Goal: Use online tool/utility: Utilize a website feature to perform a specific function

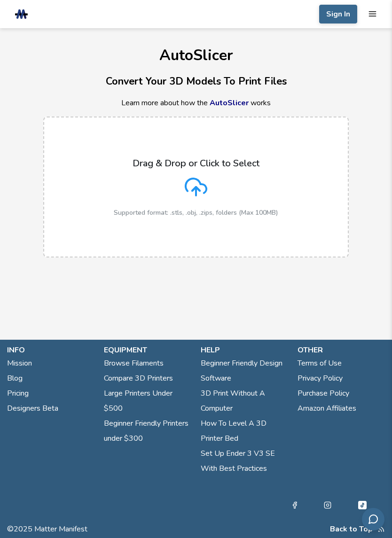
click at [373, 17] on icon "mobile navigation menu" at bounding box center [372, 13] width 9 height 9
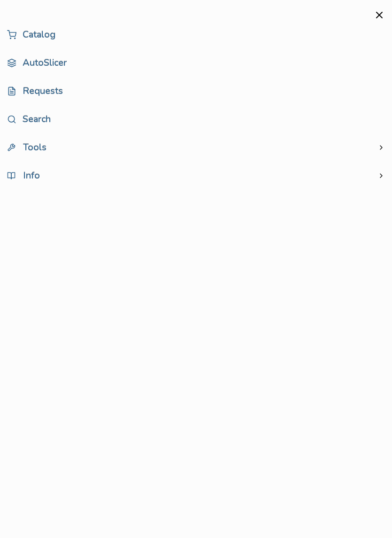
click at [36, 61] on link "AutoSlicer" at bounding box center [196, 63] width 378 height 19
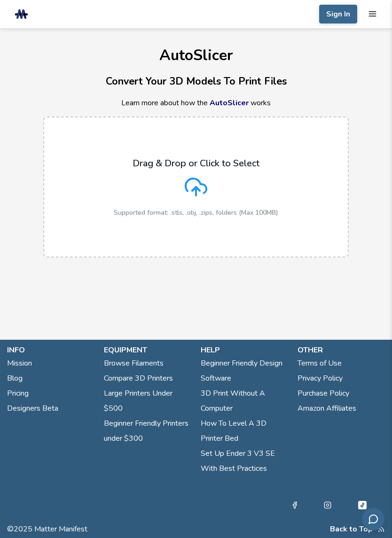
click at [117, 186] on div "Drag & Drop or Click to Select Supported format: .stls, .obj, .zips, folders (M…" at bounding box center [196, 187] width 165 height 59
click at [0, 0] on input "Drag & Drop or Click to Select Supported format: .stls, .obj, .zips, folders (M…" at bounding box center [0, 0] width 0 height 0
click at [114, 196] on div "Drag & Drop or Click to Select Supported format: .stls, .obj, .zips, folders (M…" at bounding box center [196, 187] width 165 height 59
click at [0, 0] on input "Drag & Drop or Click to Select Supported format: .stls, .obj, .zips, folders (M…" at bounding box center [0, 0] width 0 height 0
click at [137, 166] on p "Drag & Drop or Click to Select" at bounding box center [196, 163] width 127 height 11
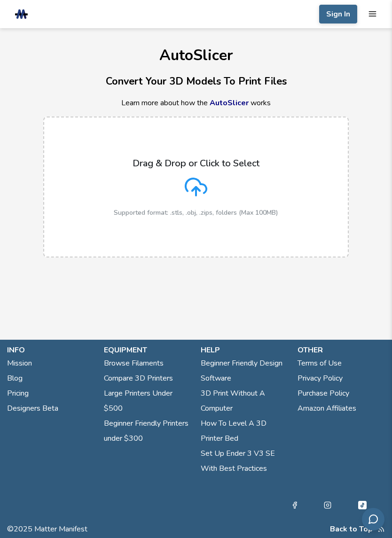
click at [0, 0] on input "Drag & Drop or Click to Select Supported format: .stls, .obj, .zips, folders (M…" at bounding box center [0, 0] width 0 height 0
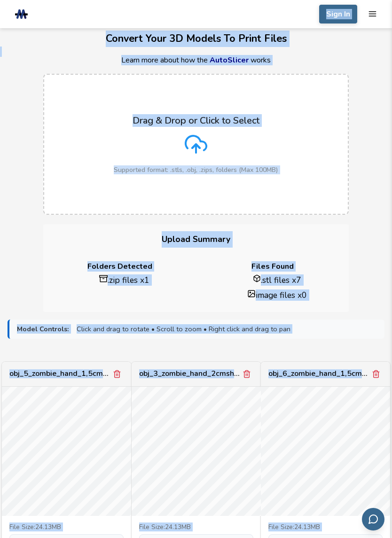
scroll to position [32, 0]
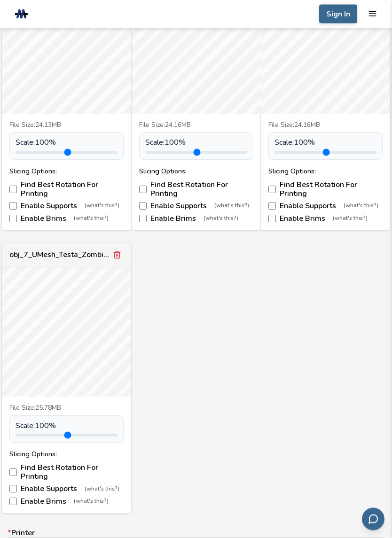
scroll to position [728, 0]
click at [16, 464] on label "Find Best Rotation For Printing" at bounding box center [66, 472] width 114 height 17
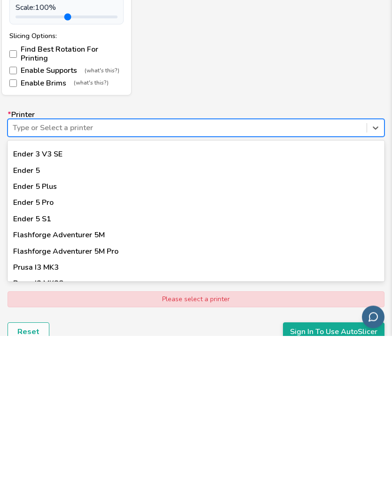
scroll to position [773, 0]
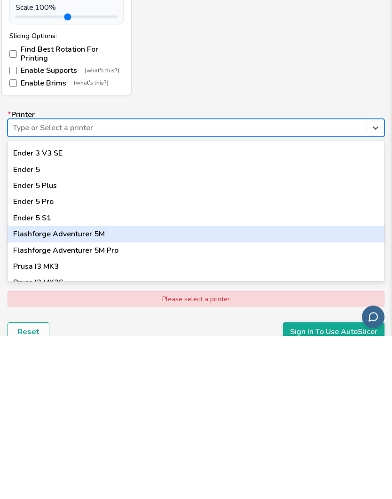
click at [33, 390] on div "Flashforge Adventurer 5M" at bounding box center [196, 398] width 377 height 16
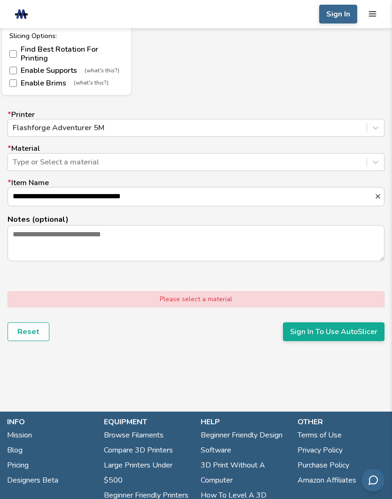
scroll to position [1146, 0]
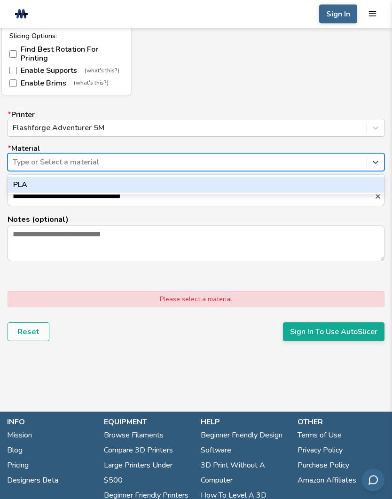
click at [28, 177] on div "PLA" at bounding box center [196, 185] width 377 height 16
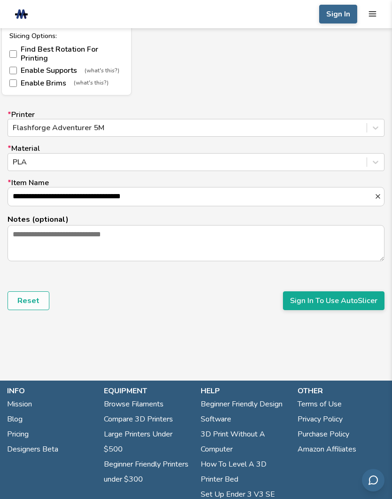
click at [363, 301] on button "Sign In To Use AutoSlicer" at bounding box center [334, 301] width 102 height 19
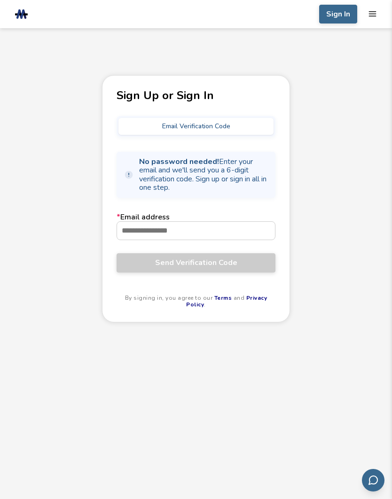
click at [133, 236] on input "* Email address" at bounding box center [196, 231] width 158 height 18
type input "**********"
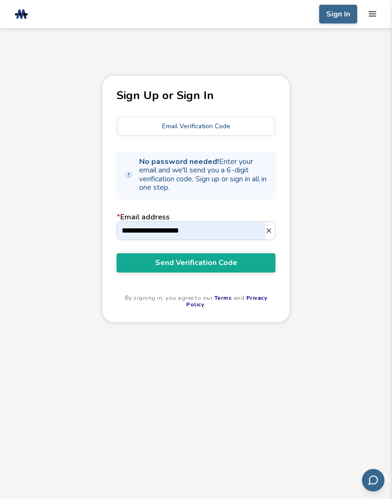
click at [141, 267] on span "Send Verification Code" at bounding box center [196, 263] width 145 height 8
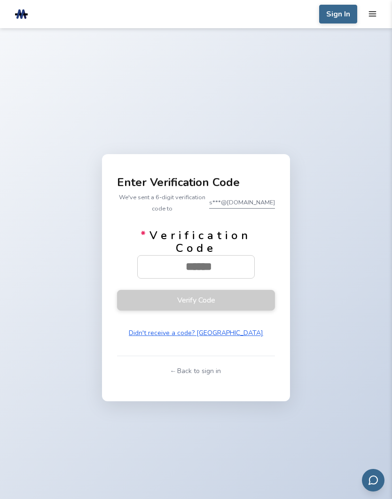
click at [205, 276] on input "* Verification Code" at bounding box center [199, 267] width 122 height 23
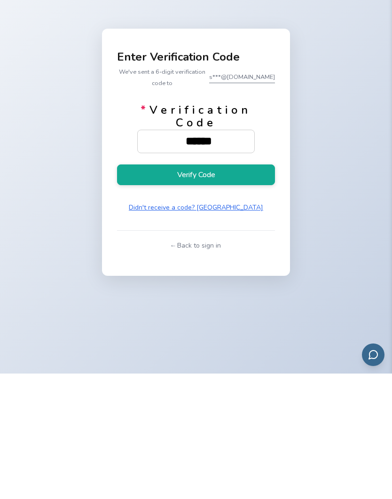
type input "******"
click at [245, 290] on button "Verify Code" at bounding box center [196, 300] width 158 height 21
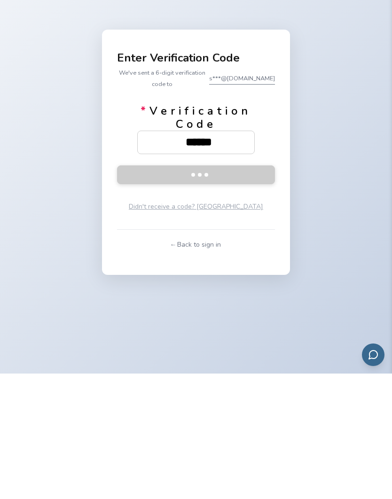
scroll to position [126, 0]
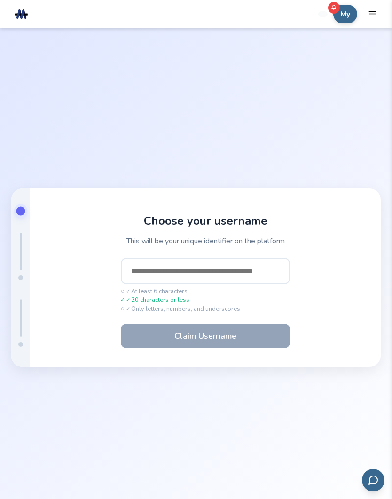
click at [239, 284] on input "text" at bounding box center [205, 271] width 169 height 26
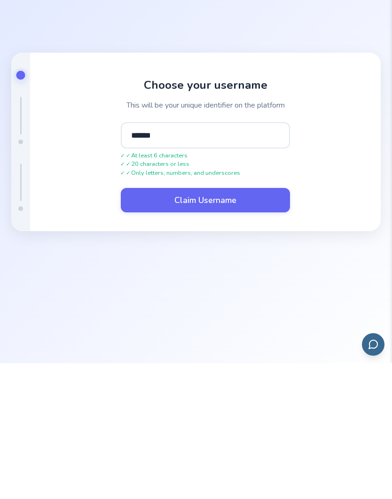
type input "******"
click at [258, 324] on button "Claim Username" at bounding box center [205, 336] width 169 height 24
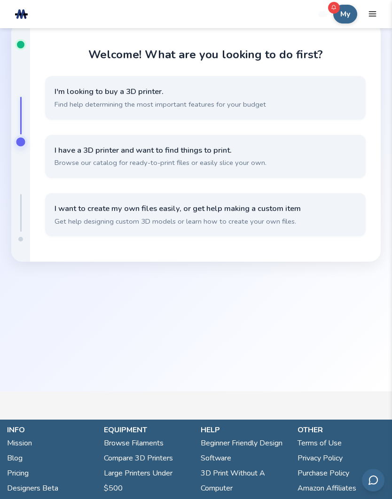
click at [76, 214] on span "I want to create my own files easily, or get help making a custom item" at bounding box center [206, 209] width 302 height 10
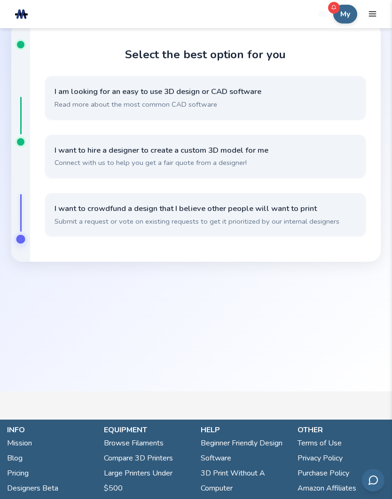
click at [102, 227] on span "Submit a request or vote on existing requests to get it prioritized by our inte…" at bounding box center [206, 222] width 302 height 10
click at [90, 214] on span "I want to crowdfund a design that I believe other people will want to print" at bounding box center [206, 209] width 302 height 10
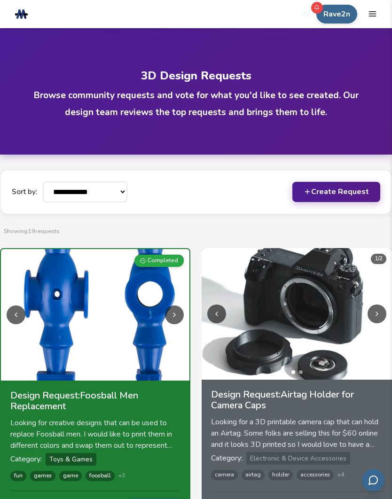
click at [348, 191] on button "Create Request" at bounding box center [336, 192] width 88 height 20
click at [26, 14] on rect at bounding box center [21, 14] width 13 height 2
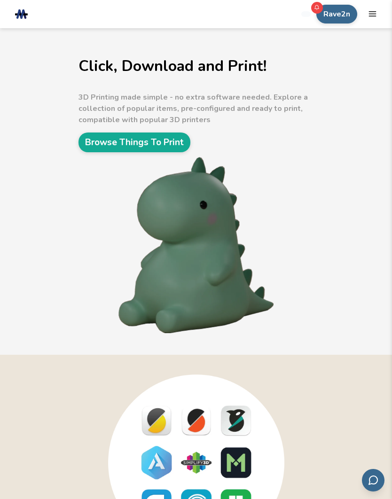
click at [374, 2] on header ".cls-1, .cls-2, .cls-3 { stroke-width: 0px; } .cls-2 { fill: #1d1e56; } .cls-3 …" at bounding box center [196, 14] width 392 height 28
click at [373, 10] on icon "mobile navigation menu" at bounding box center [372, 13] width 9 height 9
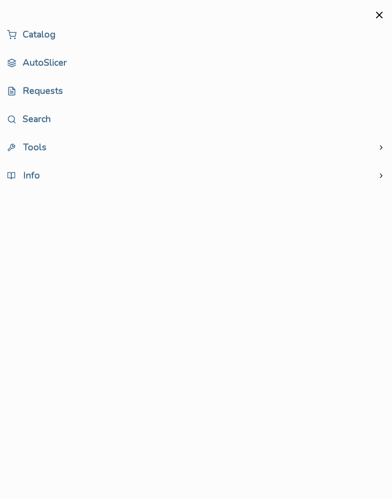
click at [40, 58] on link "AutoSlicer" at bounding box center [196, 63] width 378 height 19
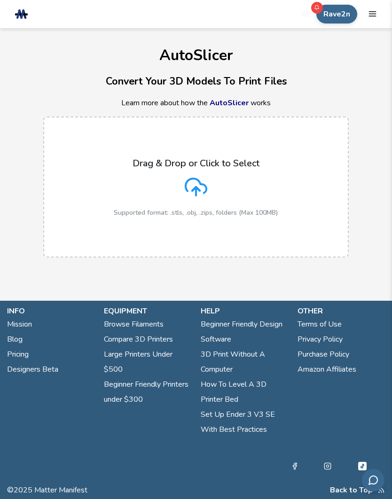
click at [88, 211] on label "Drag & Drop or Click to Select Supported format: .stls, .obj, .zips, folders (M…" at bounding box center [196, 187] width 306 height 141
click at [0, 0] on input "Drag & Drop or Click to Select Supported format: .stls, .obj, .zips, folders (M…" at bounding box center [0, 0] width 0 height 0
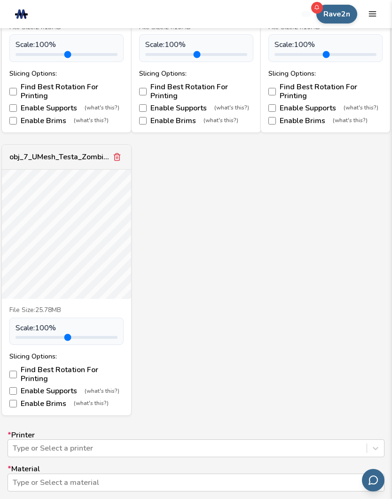
scroll to position [824, 0]
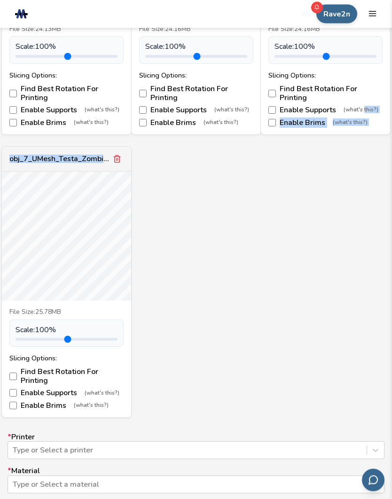
click at [22, 368] on label "Find Best Rotation For Printing" at bounding box center [66, 376] width 114 height 17
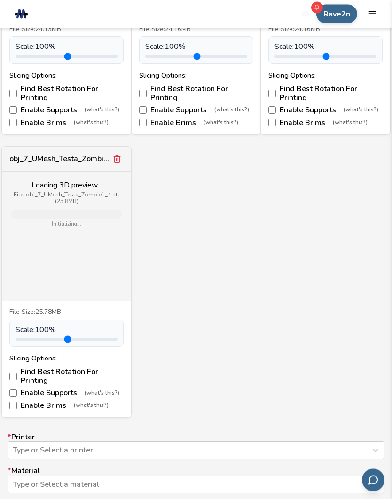
scroll to position [824, 0]
click at [19, 368] on label "Find Best Rotation For Printing" at bounding box center [66, 376] width 114 height 17
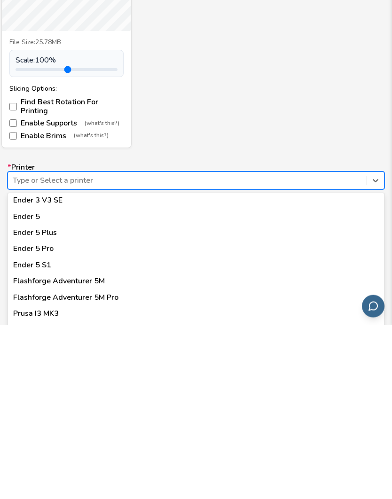
scroll to position [785, 0]
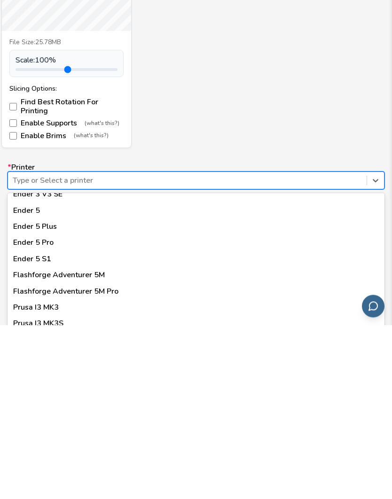
click at [28, 441] on div "Flashforge Adventurer 5M" at bounding box center [196, 449] width 377 height 16
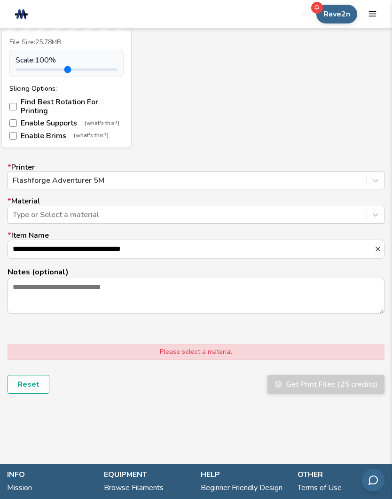
scroll to position [1094, 0]
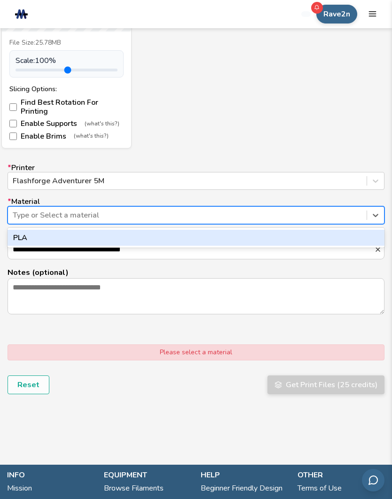
click at [22, 230] on div "PLA" at bounding box center [196, 238] width 377 height 16
